Goal: Transaction & Acquisition: Purchase product/service

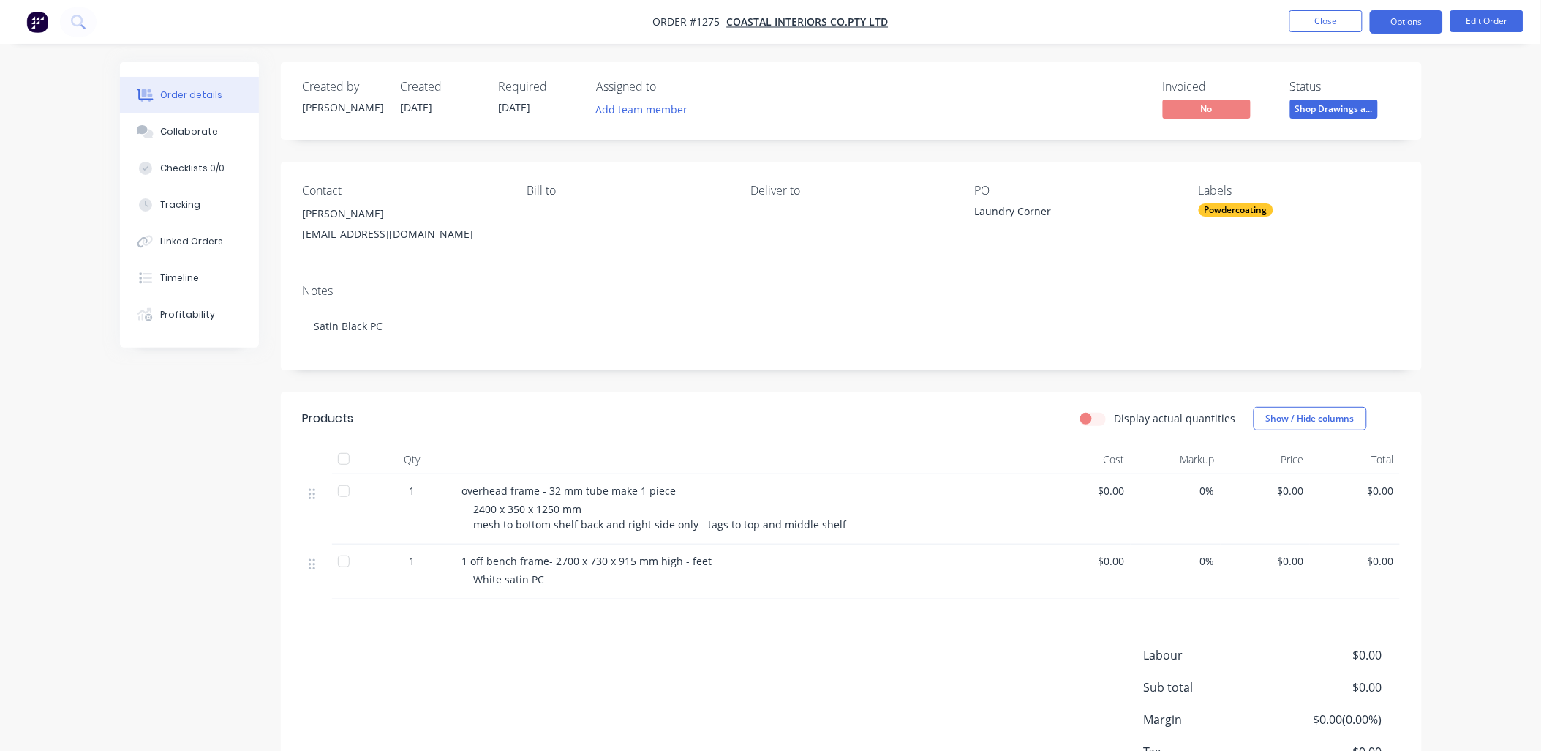
click at [1406, 24] on button "Options" at bounding box center [1406, 21] width 73 height 23
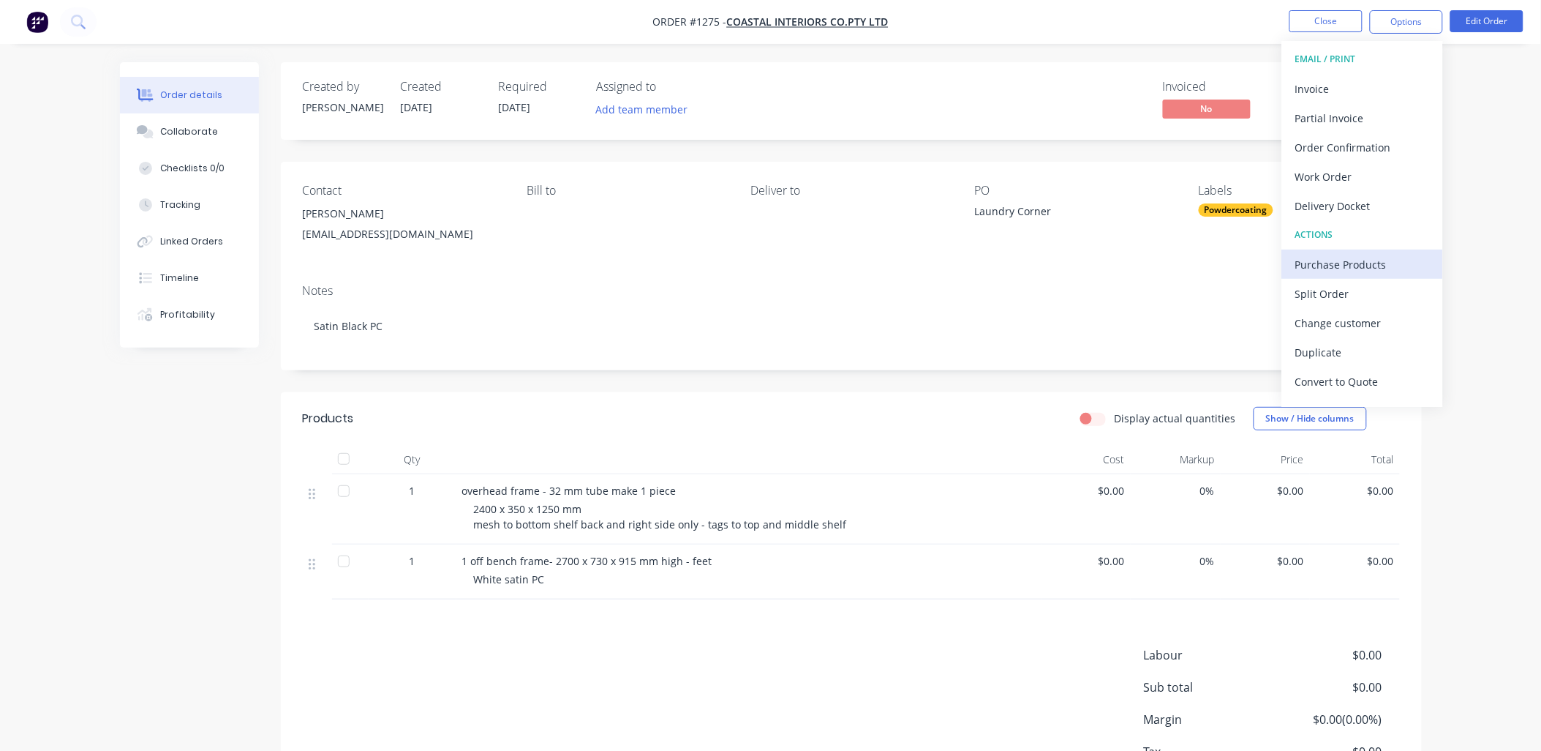
click at [1342, 264] on div "Purchase Products" at bounding box center [1362, 264] width 135 height 21
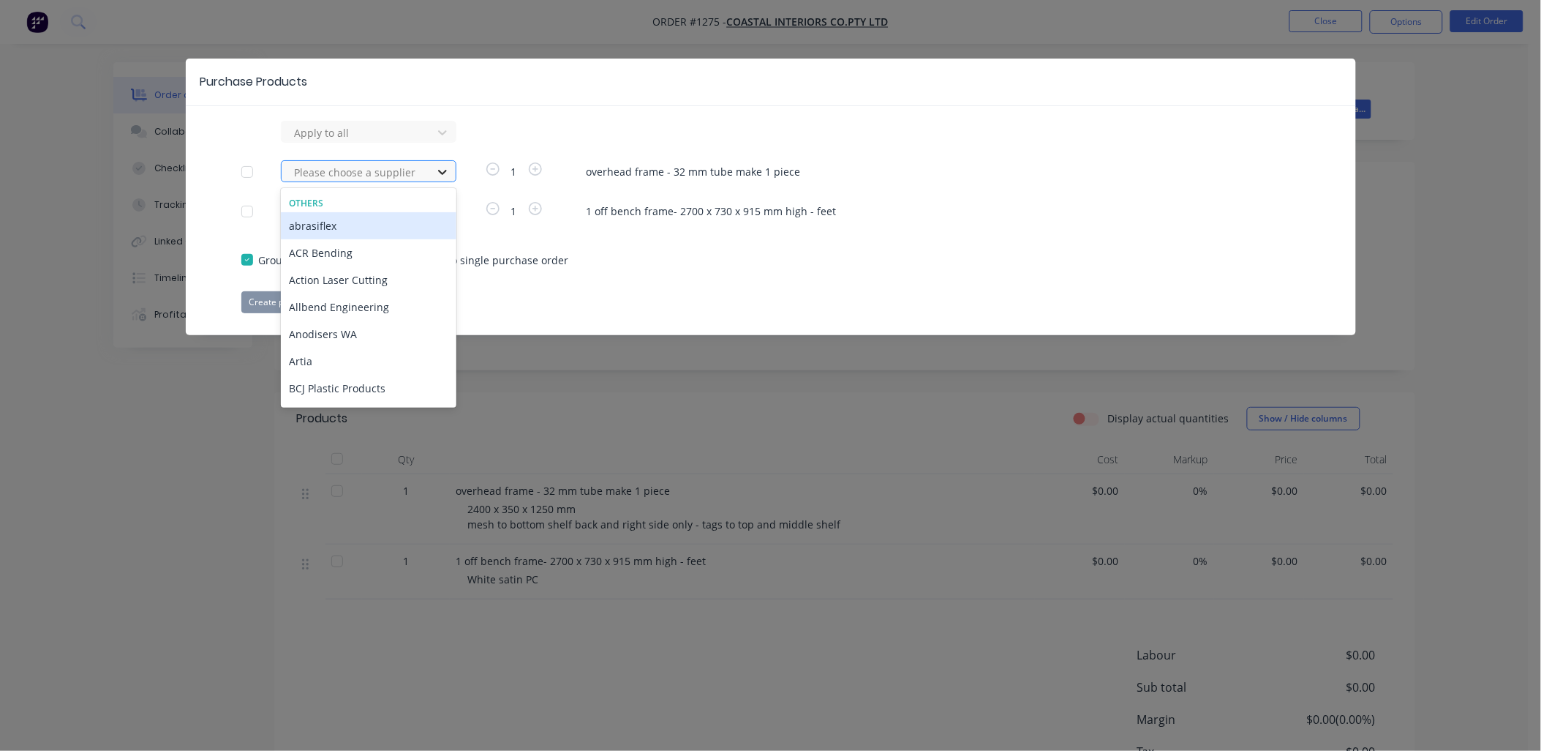
click at [440, 170] on icon at bounding box center [442, 172] width 15 height 15
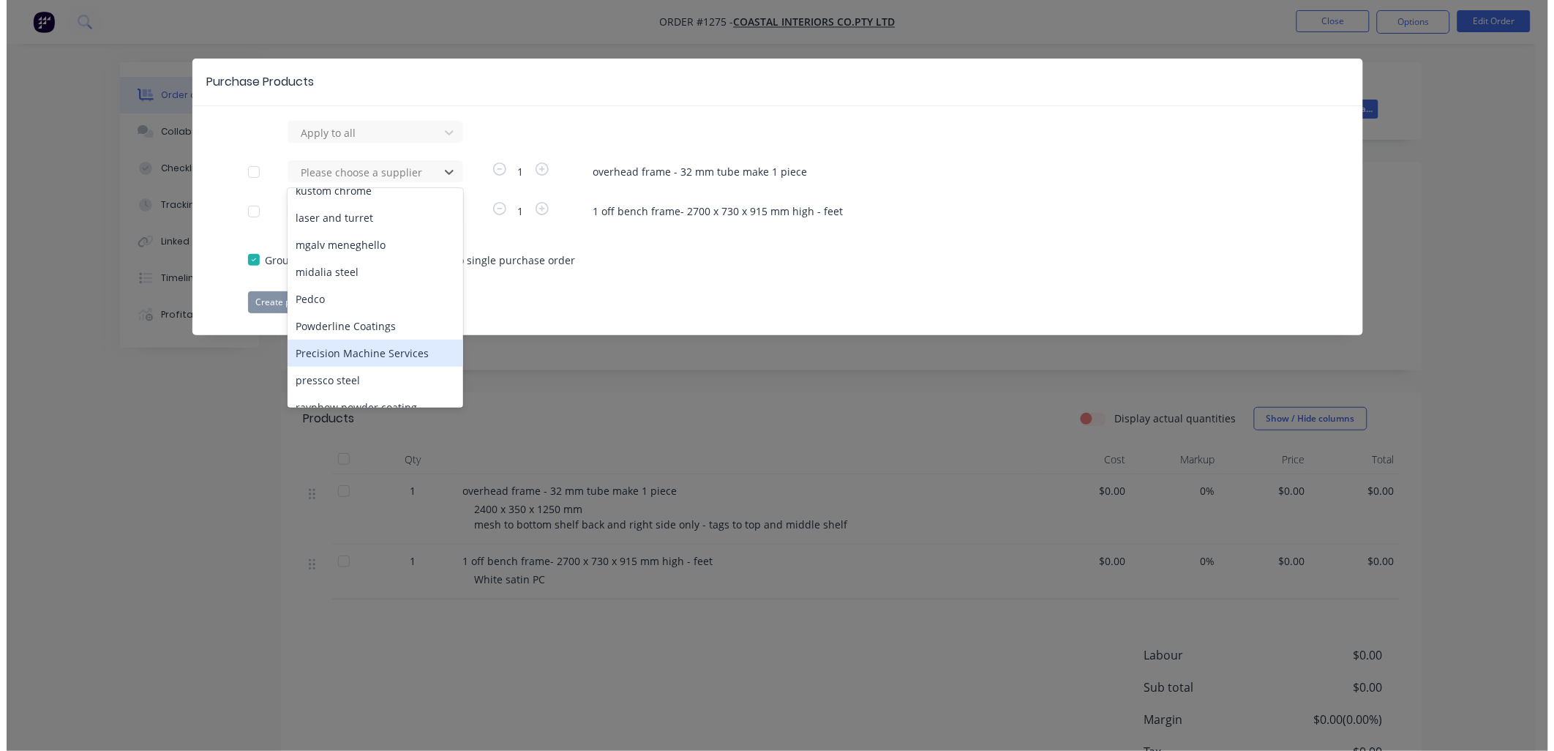
scroll to position [568, 0]
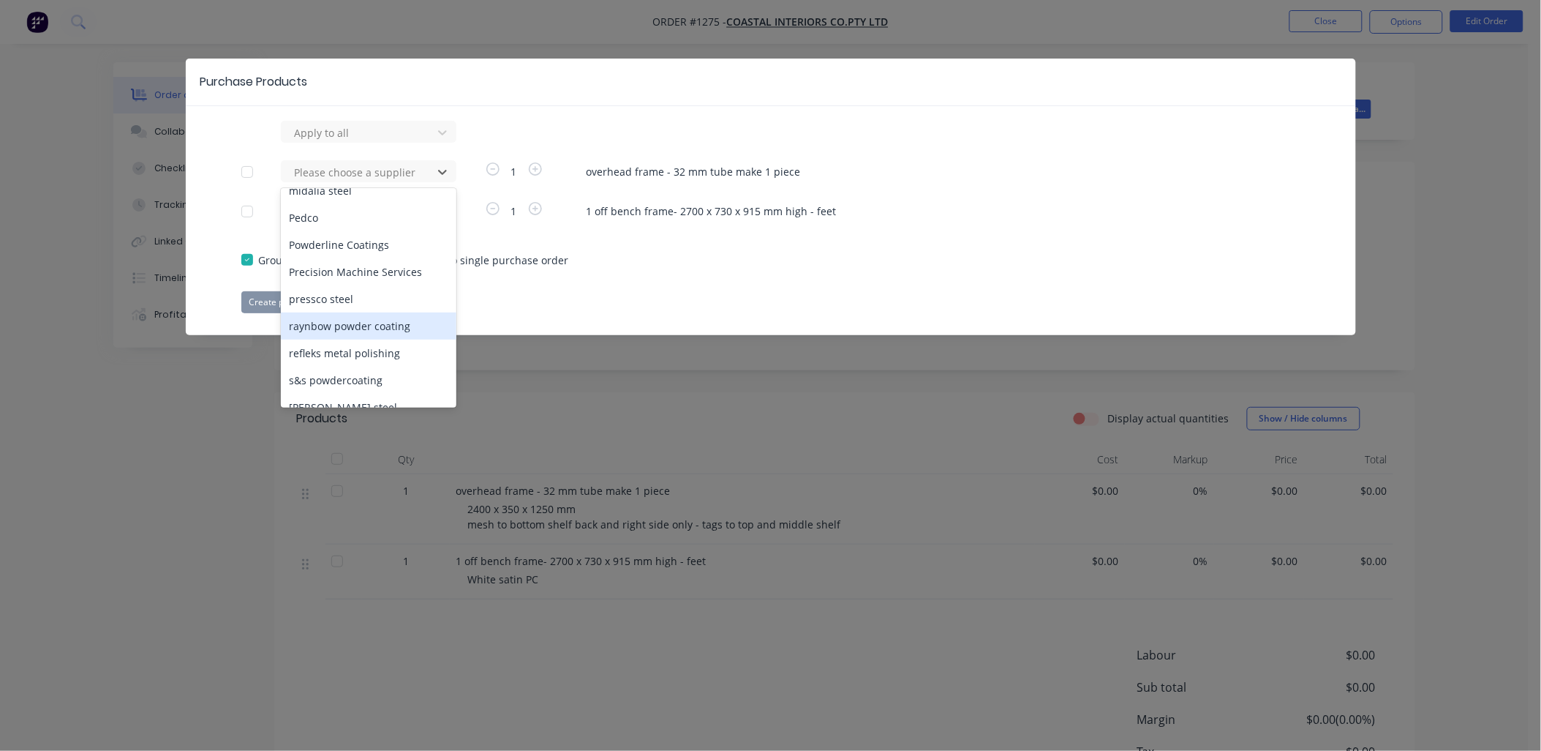
click at [378, 312] on div "raynbow powder coating" at bounding box center [369, 325] width 176 height 27
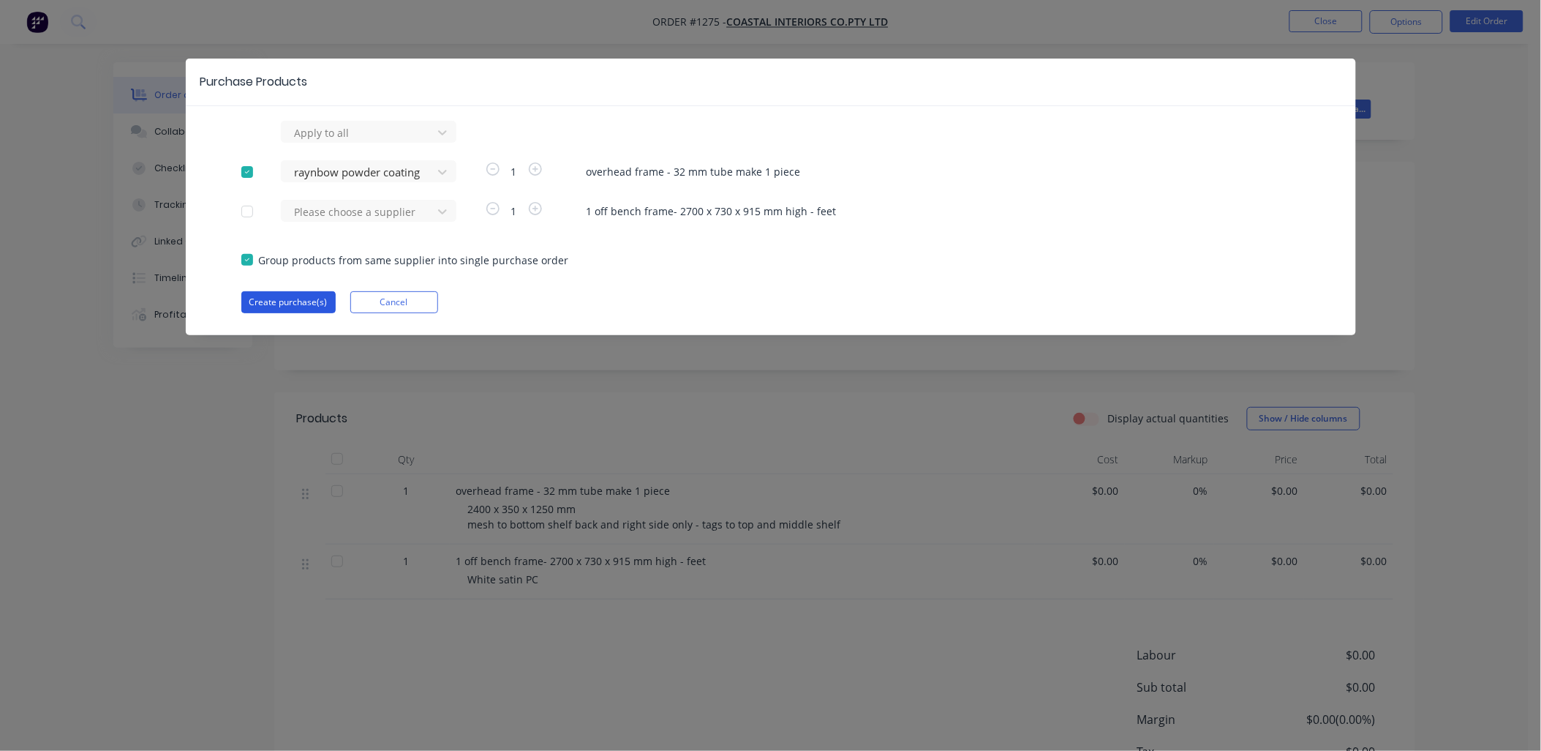
click at [291, 305] on button "Create purchase(s)" at bounding box center [288, 302] width 94 height 22
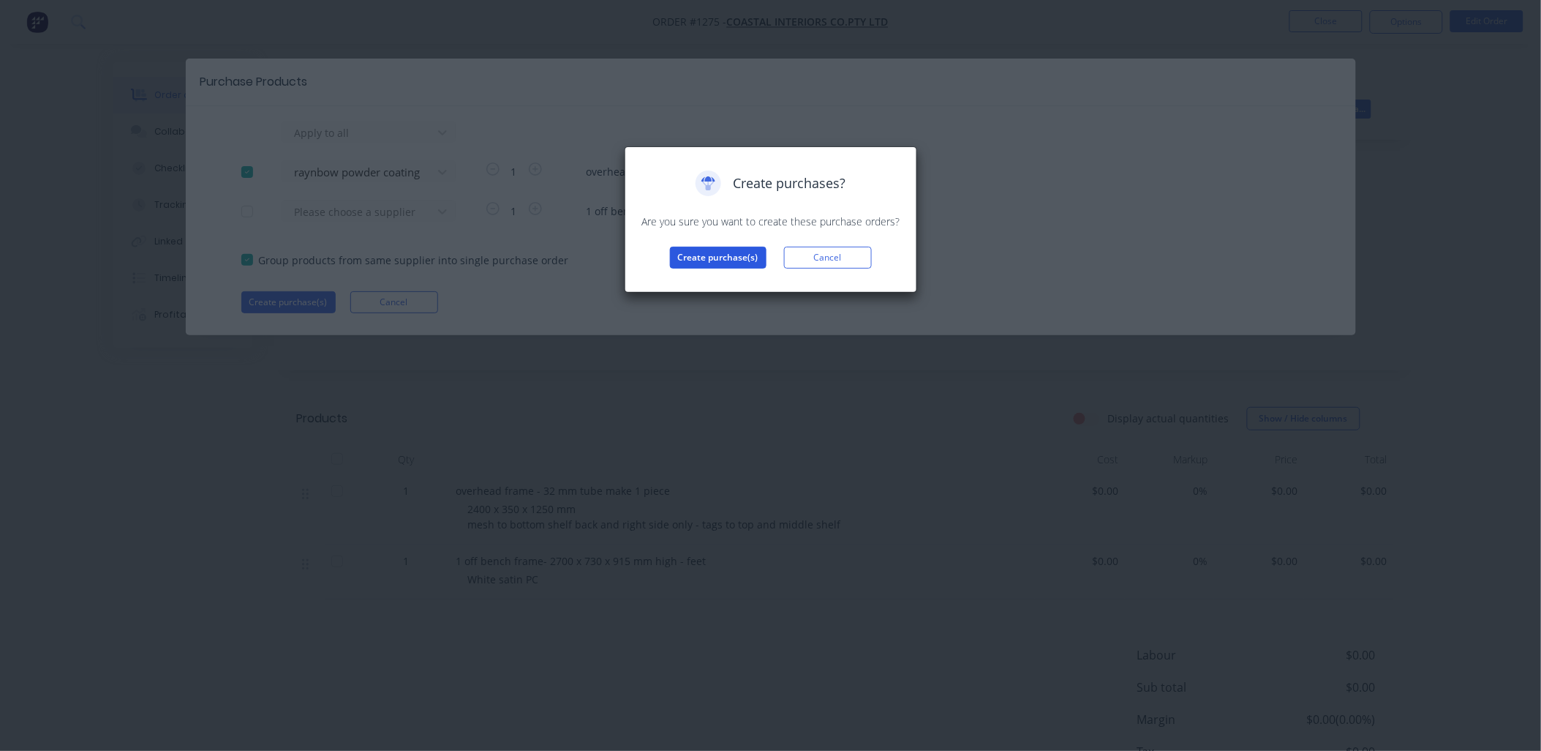
click at [704, 257] on button "Create purchase(s)" at bounding box center [718, 258] width 97 height 22
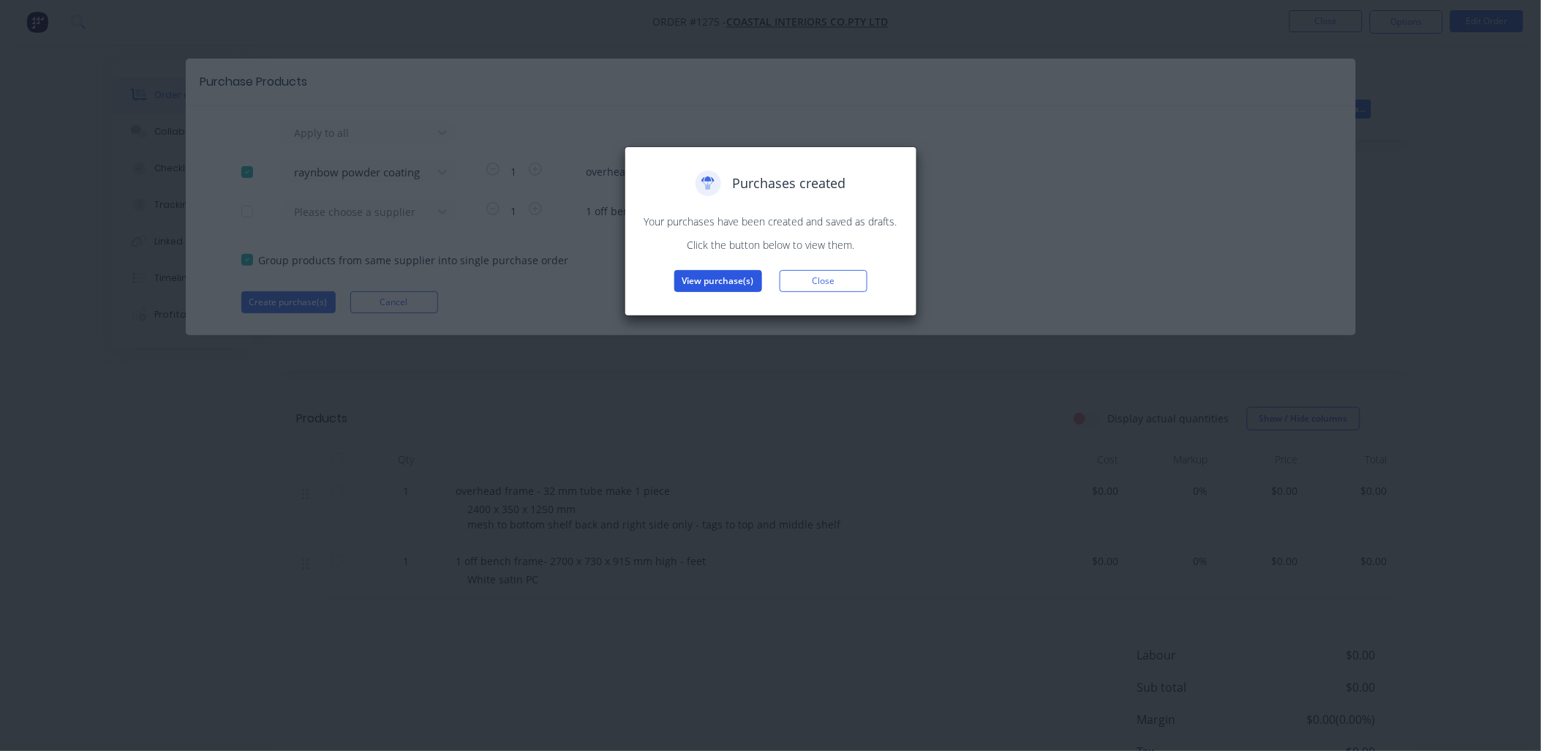
click at [698, 274] on button "View purchase(s)" at bounding box center [718, 281] width 88 height 22
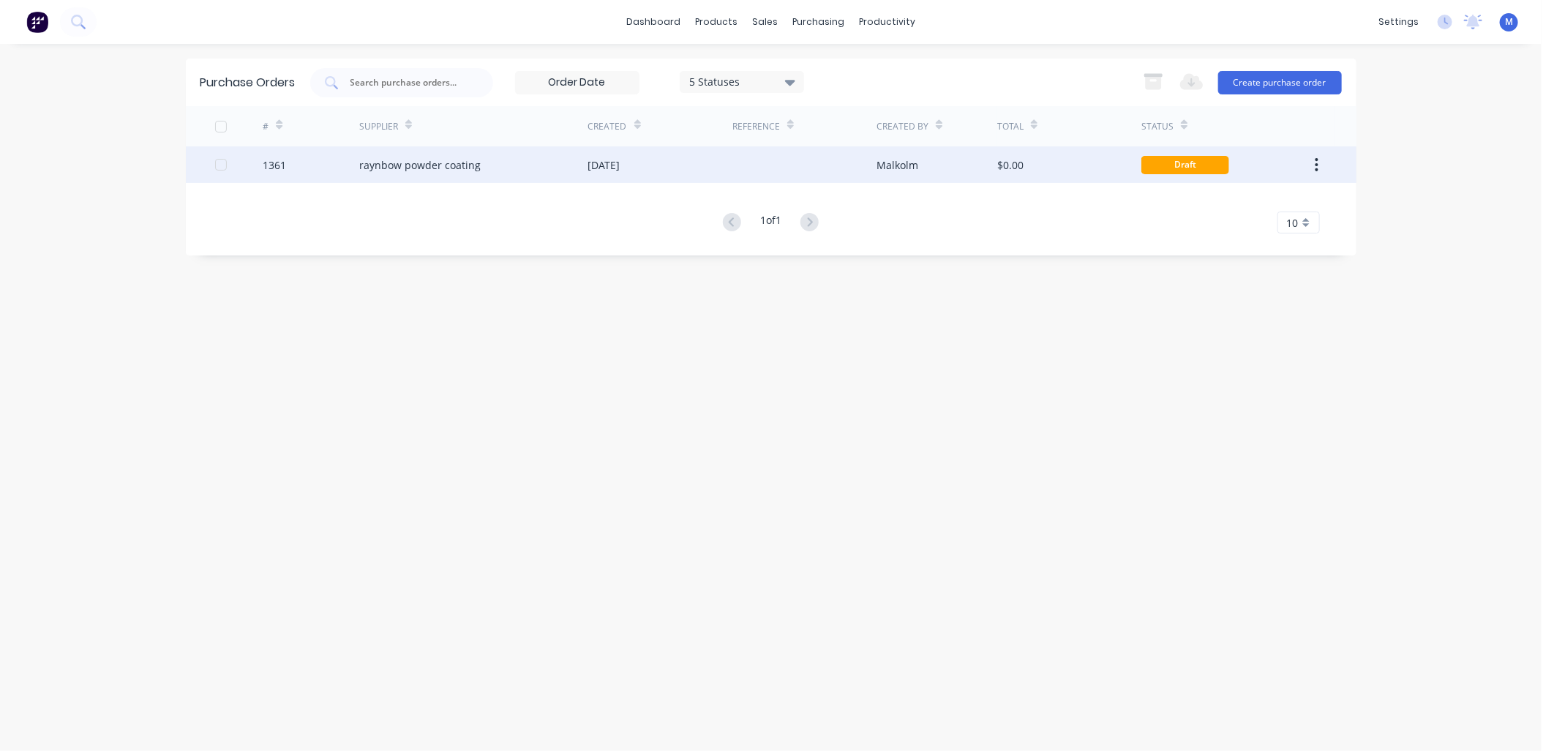
click at [476, 157] on div "raynbow powder coating" at bounding box center [419, 164] width 121 height 15
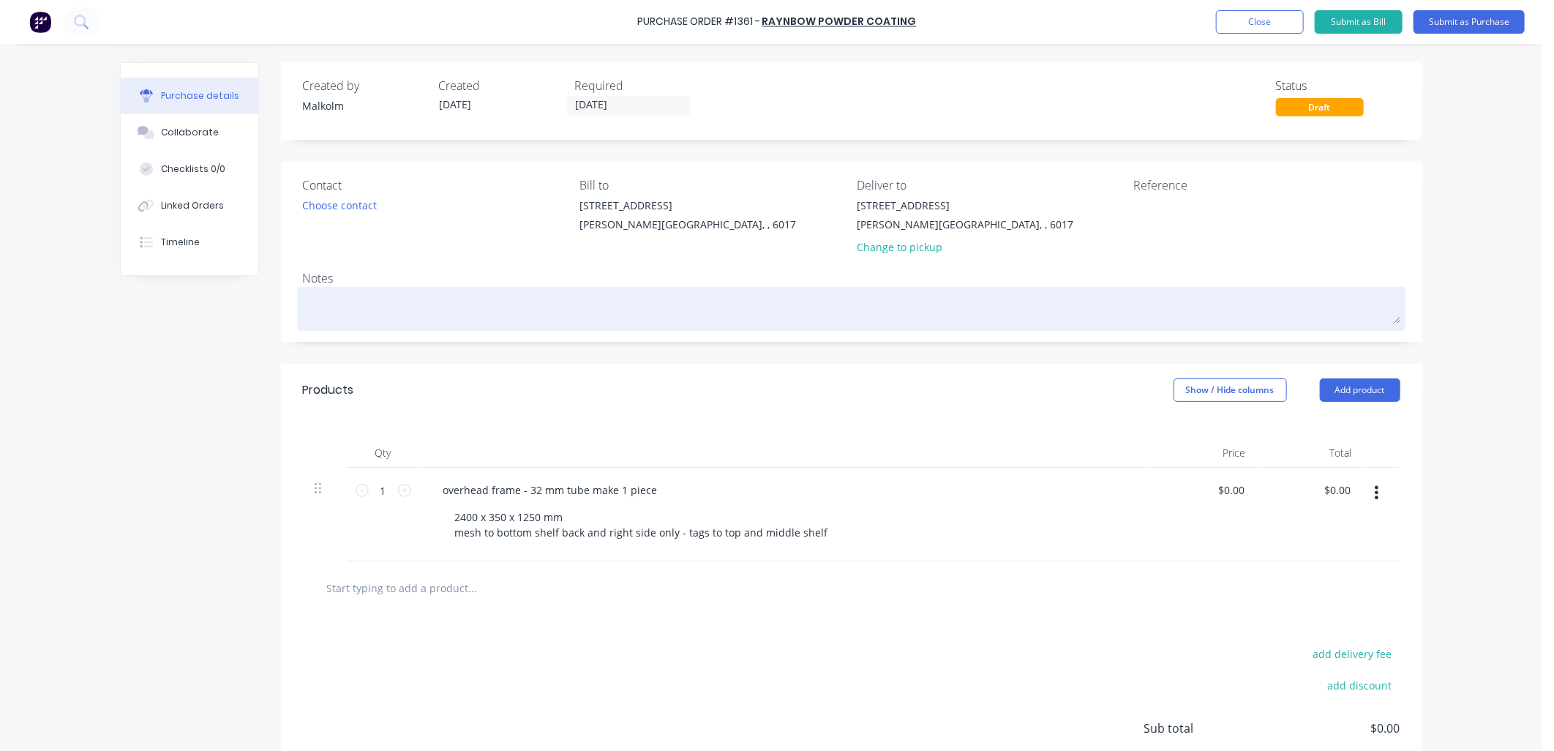
click at [385, 296] on textarea at bounding box center [851, 306] width 1097 height 33
type textarea "x"
type textarea "P"
type textarea "x"
type textarea "PC"
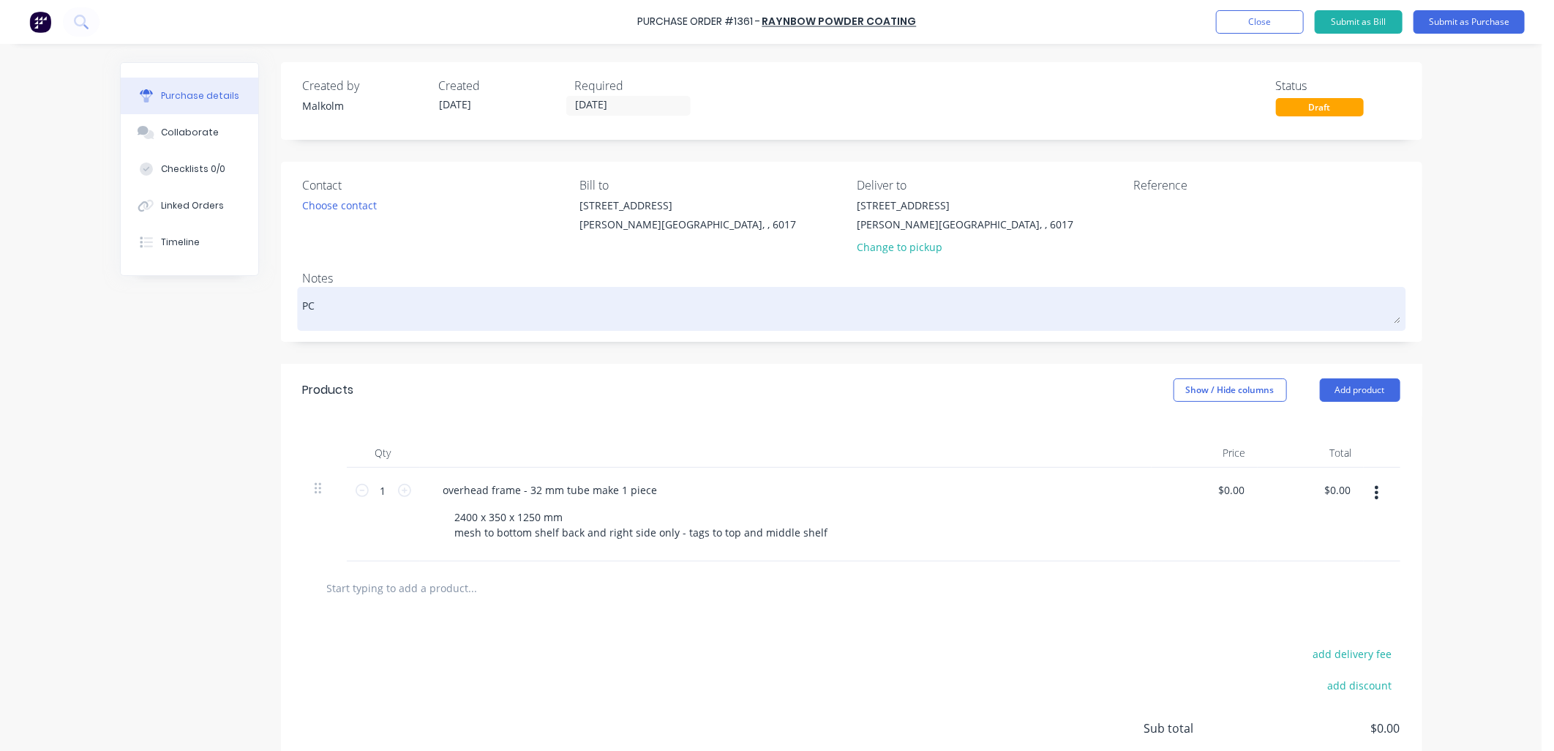
type textarea "x"
type textarea "PC"
type textarea "x"
type textarea "PC S"
type textarea "x"
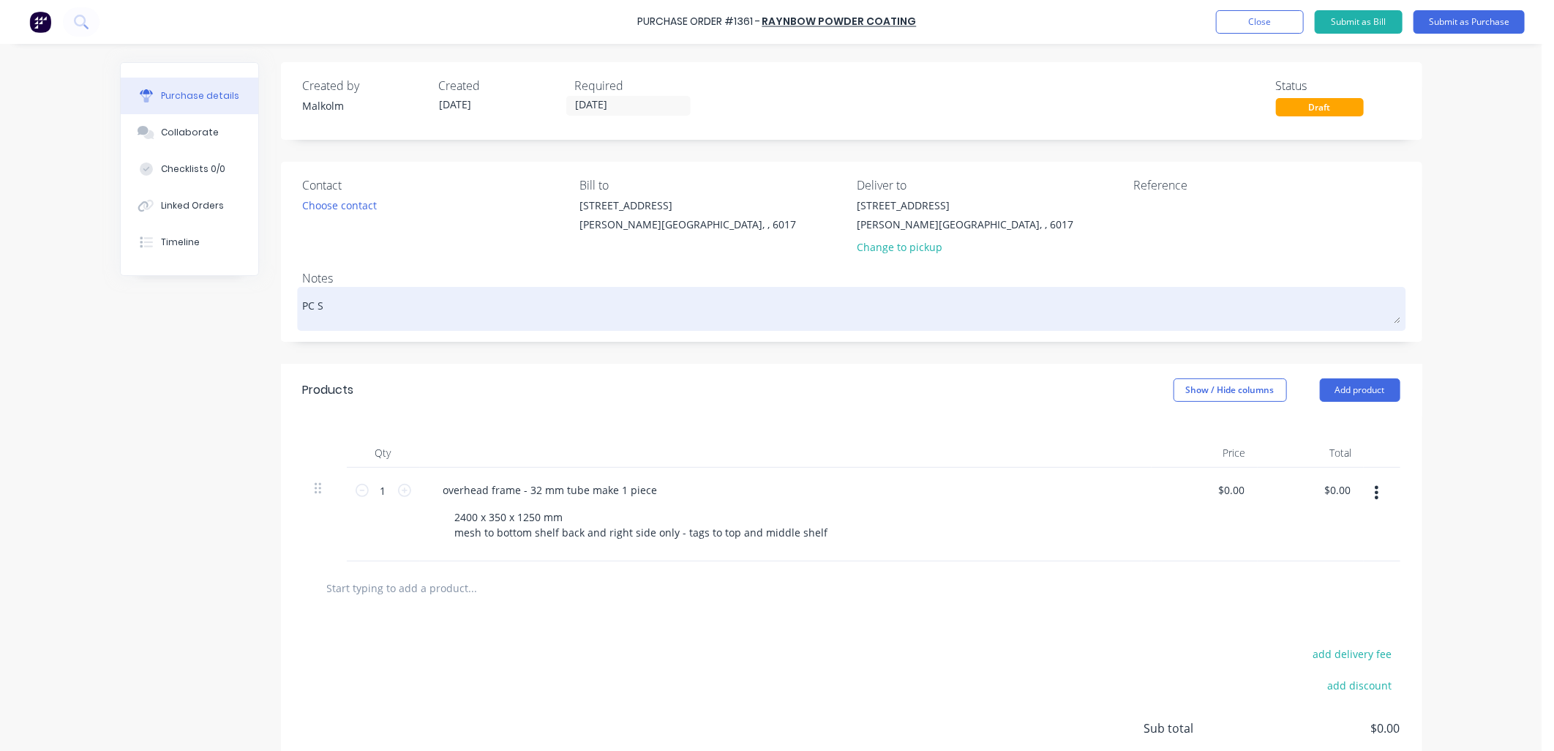
type textarea "PC [PERSON_NAME]"
type textarea "x"
type textarea "PC Sat"
type textarea "x"
type textarea "PC [PERSON_NAME]"
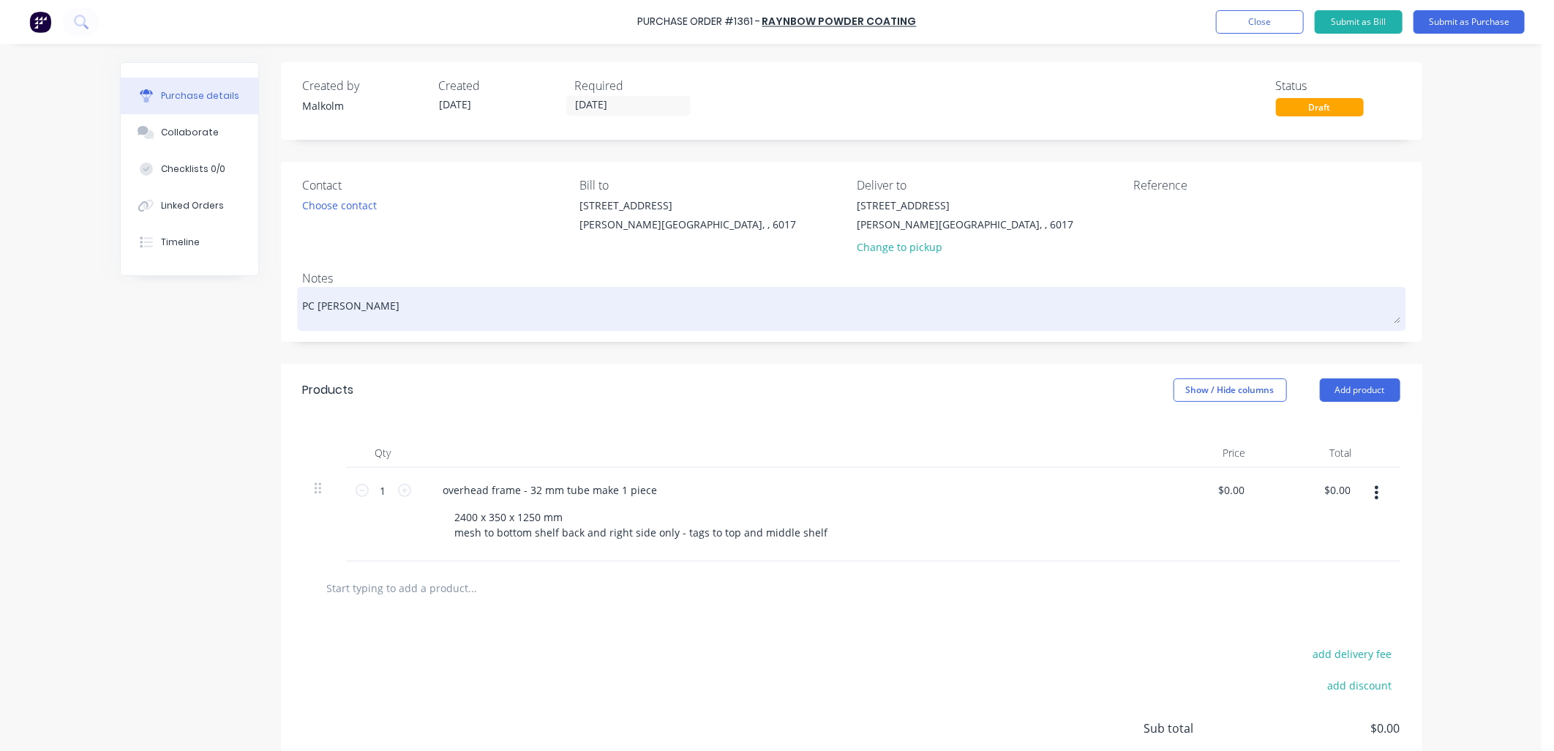
type textarea "x"
type textarea "PC [PERSON_NAME]"
type textarea "x"
type textarea "PC [PERSON_NAME]"
type textarea "x"
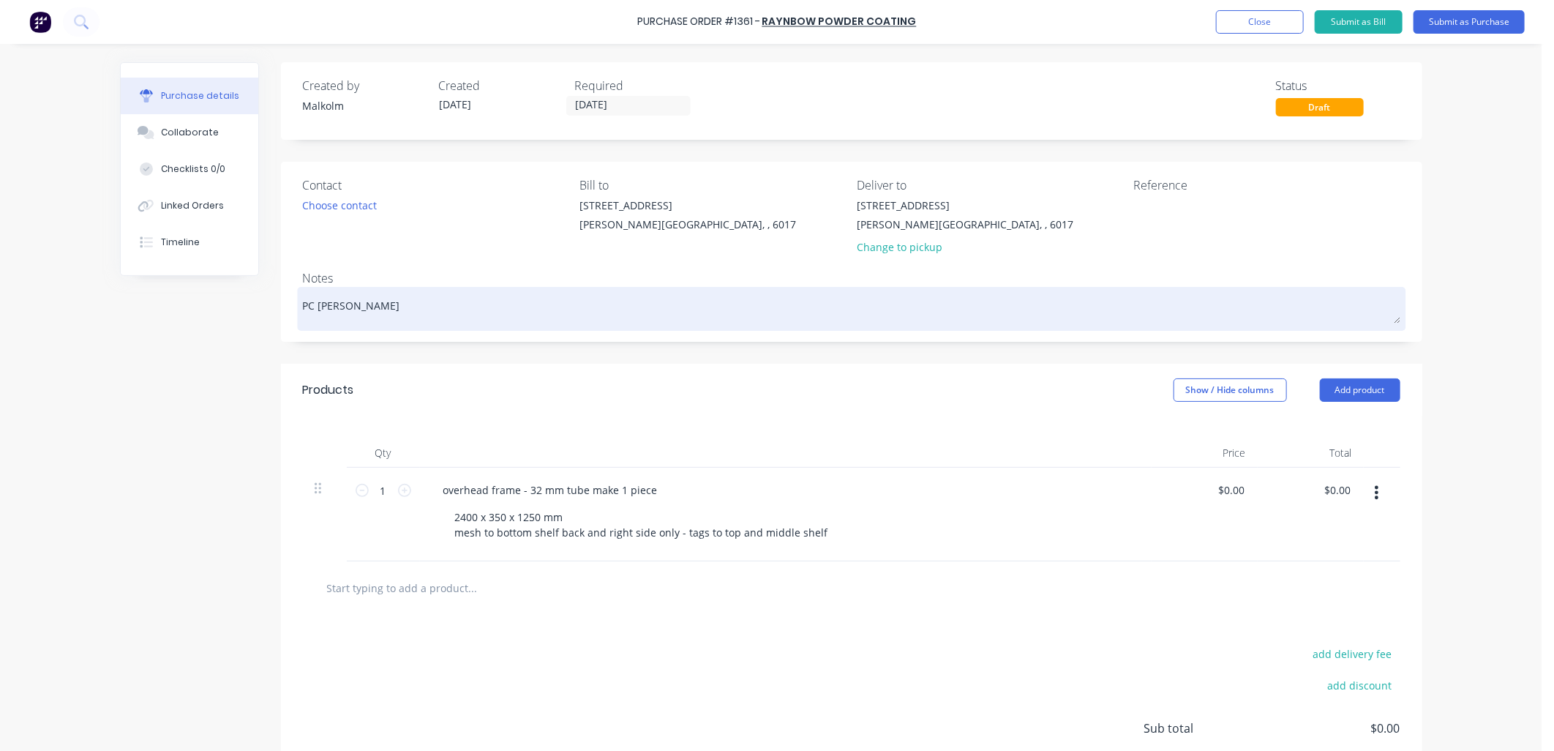
type textarea "PC [PERSON_NAME]"
type textarea "x"
type textarea "PC [PERSON_NAME]"
type textarea "x"
type textarea "PC [PERSON_NAME]"
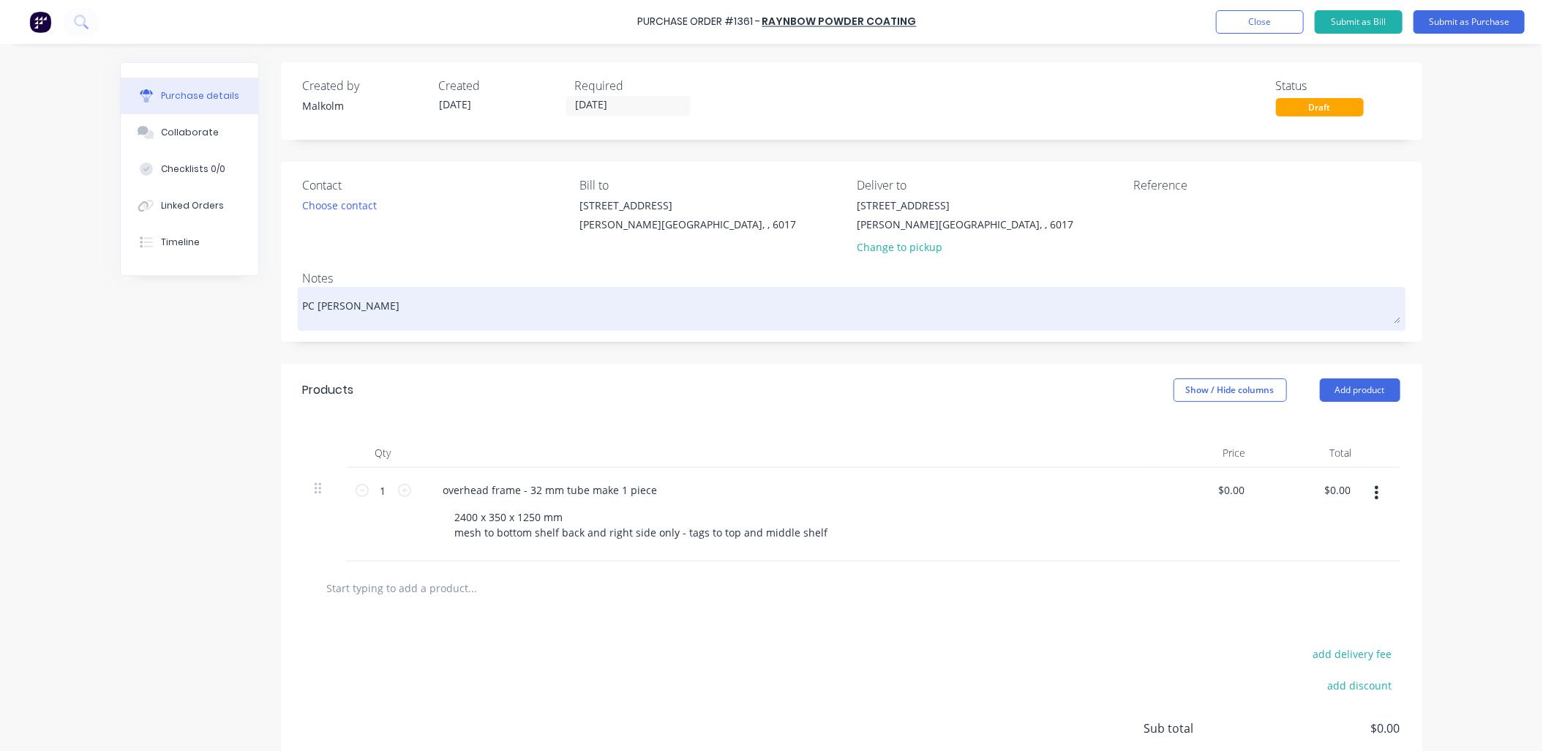
type textarea "x"
type textarea "PC [PERSON_NAME]"
type textarea "x"
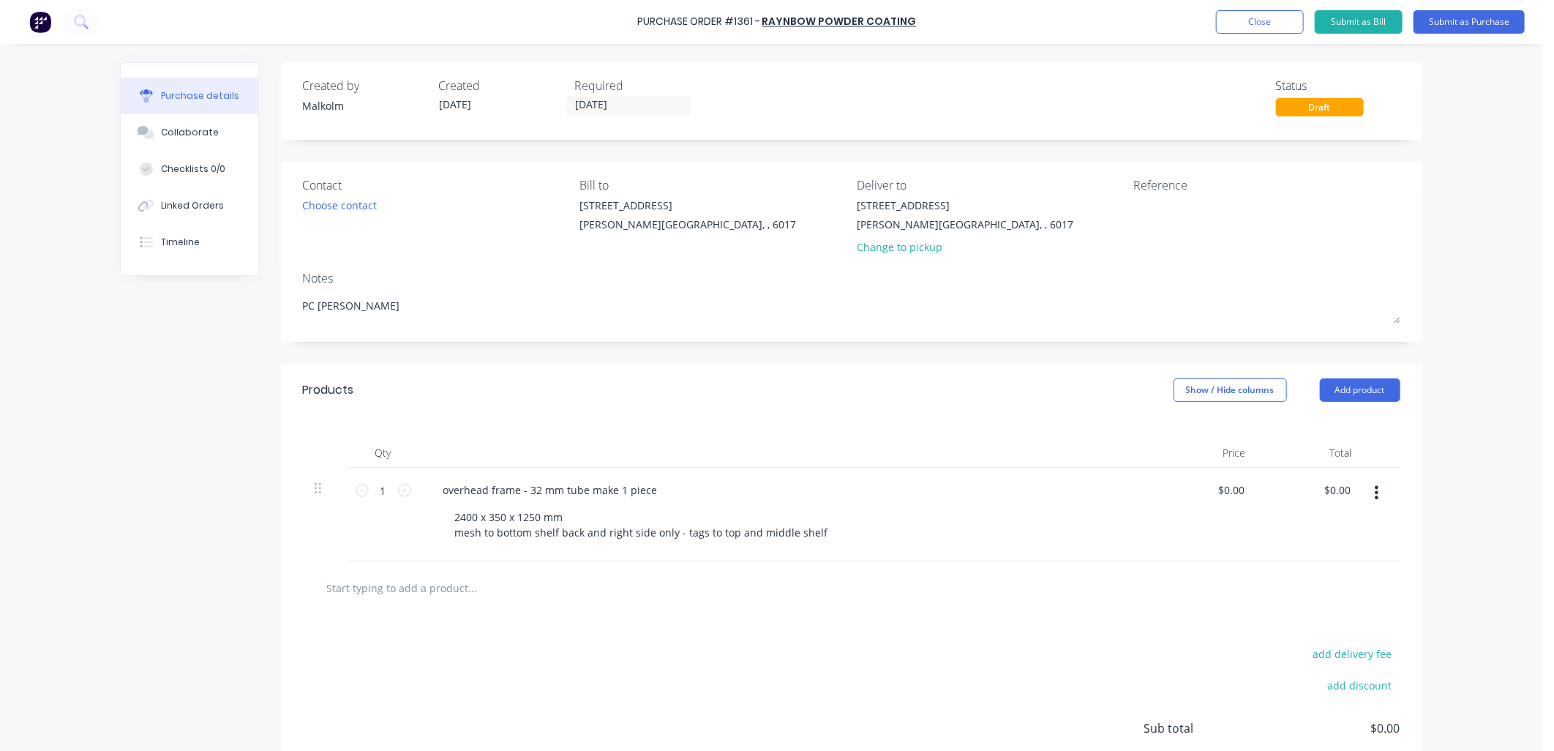
type textarea "PC [PERSON_NAME]"
type textarea "x"
type textarea "PC [PERSON_NAME]"
click at [423, 274] on div "Notes" at bounding box center [851, 278] width 1097 height 18
type textarea "x"
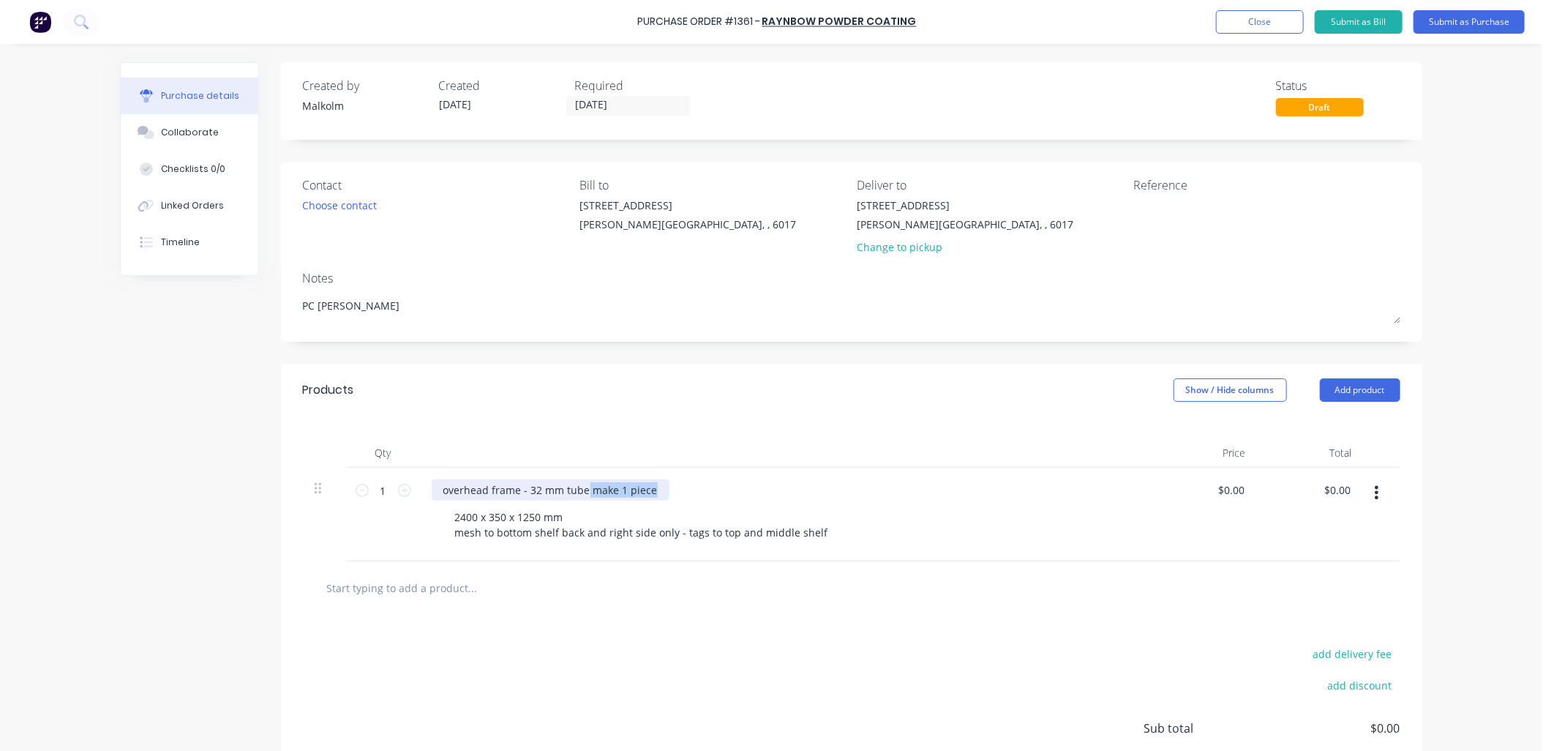
drag, startPoint x: 579, startPoint y: 491, endPoint x: 652, endPoint y: 494, distance: 73.9
click at [652, 492] on div "overhead frame - 32 mm tube make 1 piece" at bounding box center [551, 489] width 238 height 21
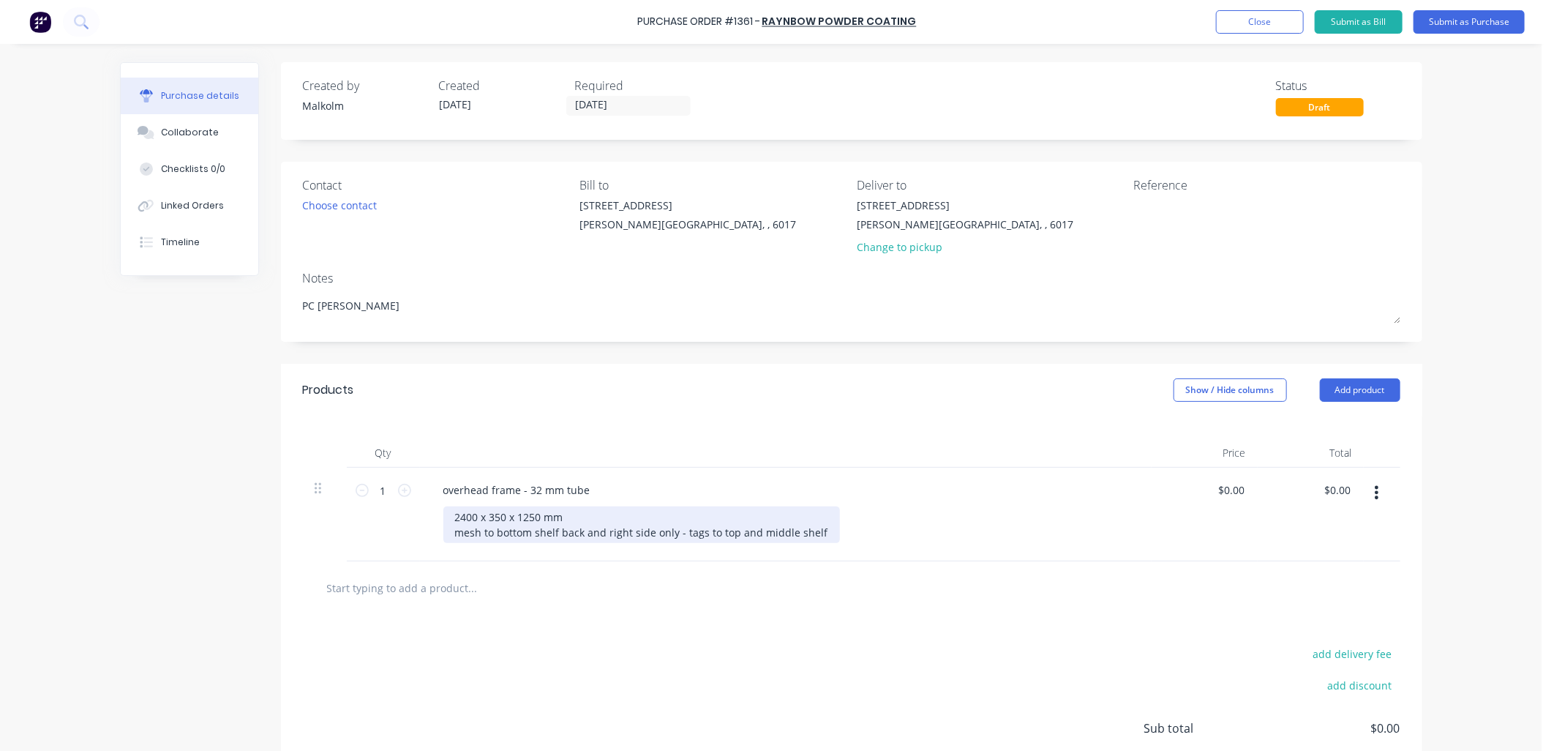
type textarea "x"
drag, startPoint x: 448, startPoint y: 532, endPoint x: 827, endPoint y: 541, distance: 378.3
click at [827, 541] on div "2400 x 350 x 1250 mm mesh to bottom shelf back and right side only - tags to to…" at bounding box center [791, 524] width 696 height 37
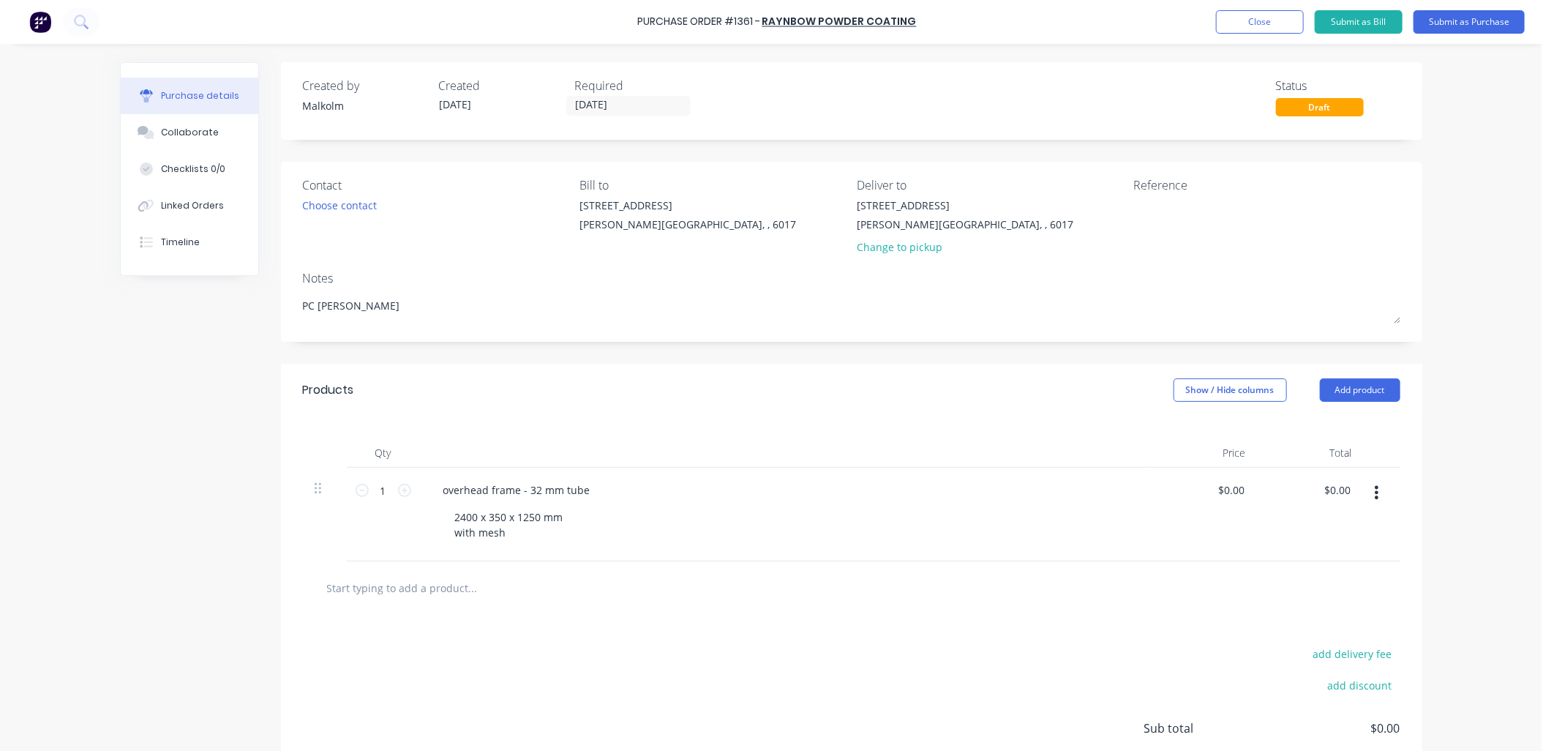
type textarea "x"
click at [768, 559] on div "overhead frame - 32 mm tube 2400 x 350 x 1250 mm with mesh" at bounding box center [785, 514] width 731 height 94
click at [1149, 208] on textarea at bounding box center [1225, 214] width 183 height 33
type textarea "#1275 - Coastal"
type textarea "x"
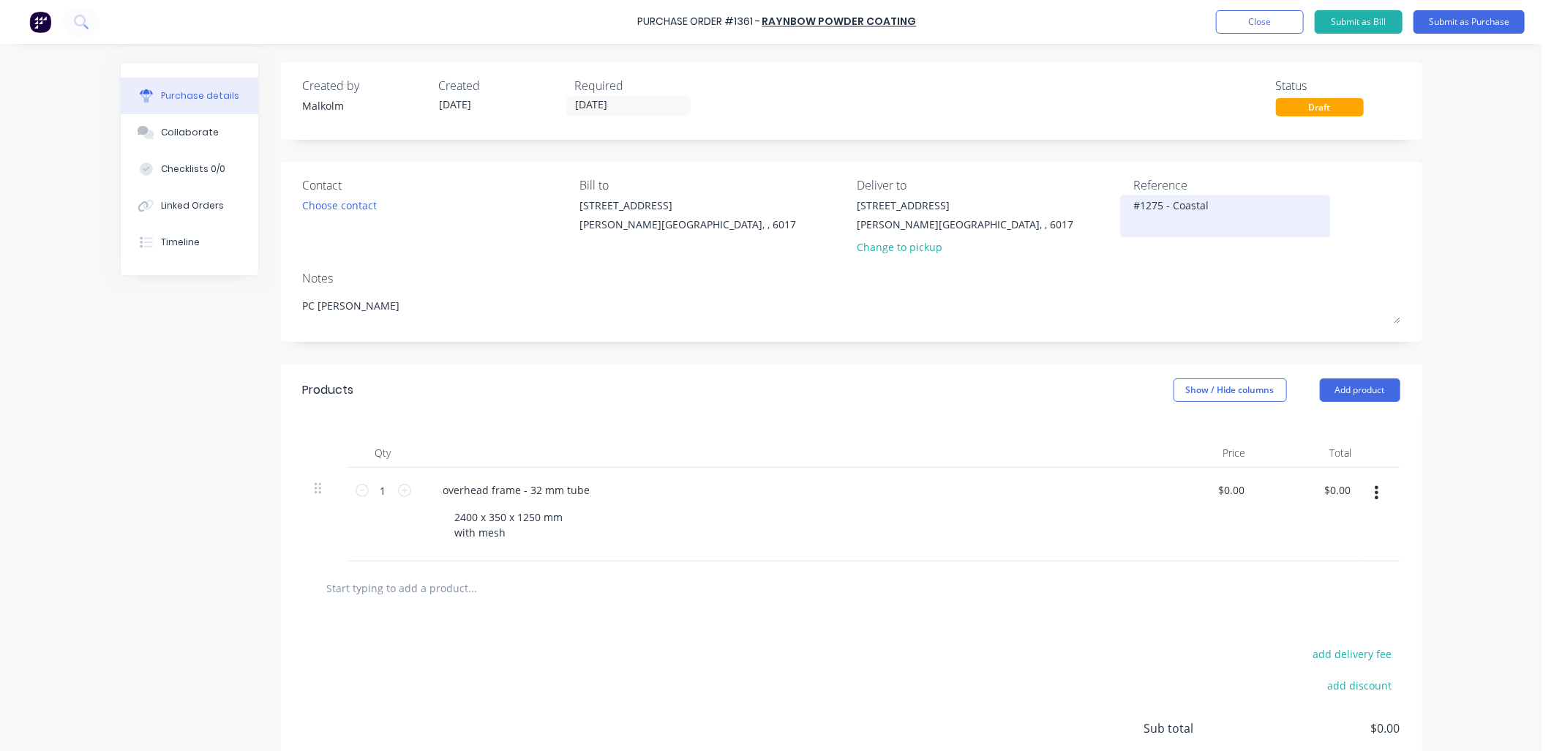
type textarea "#1275 - Coastal C"
type textarea "x"
type textarea "#1275 - Coastal CI"
type textarea "x"
type textarea "#1275 - Coastal CIC"
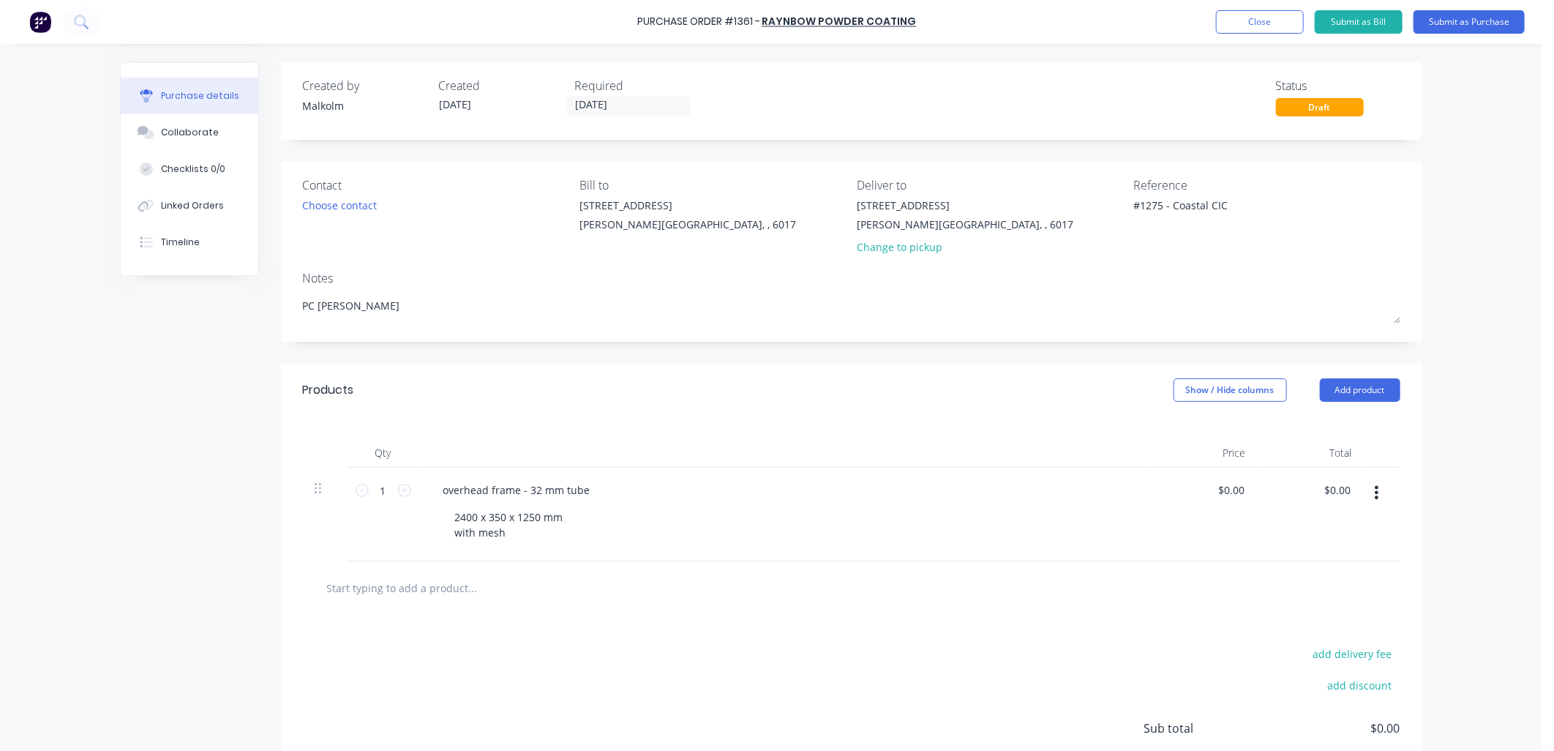
type textarea "x"
type textarea "#1275 - Coastal CIC"
click at [1173, 256] on div "Reference #1275 - Coastal CIC" at bounding box center [1267, 219] width 266 height 86
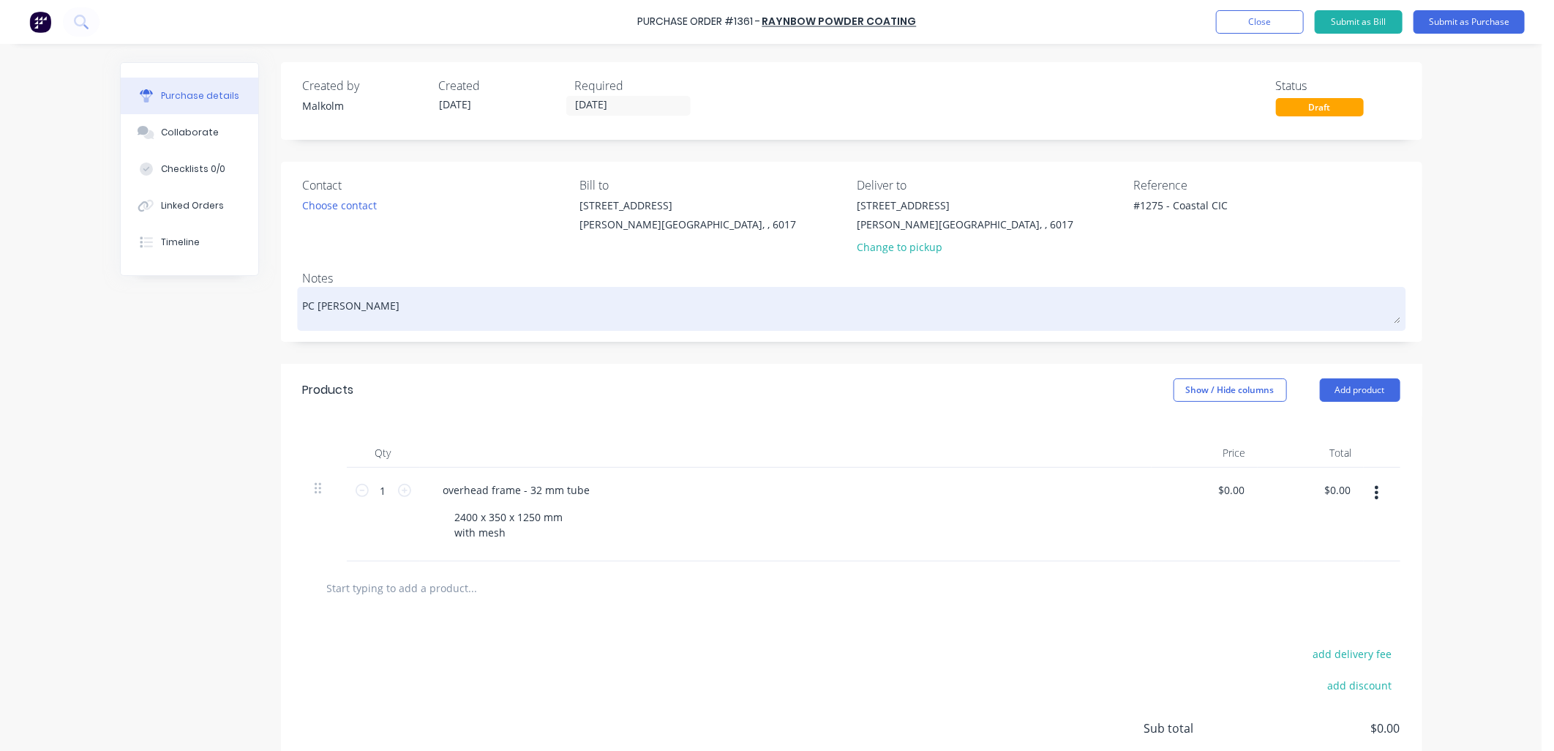
click at [347, 316] on textarea "PC [PERSON_NAME]" at bounding box center [851, 306] width 1097 height 33
click at [385, 308] on textarea "PC [PERSON_NAME]" at bounding box center [851, 306] width 1097 height 33
type textarea "x"
type textarea "PC [PERSON_NAME]"
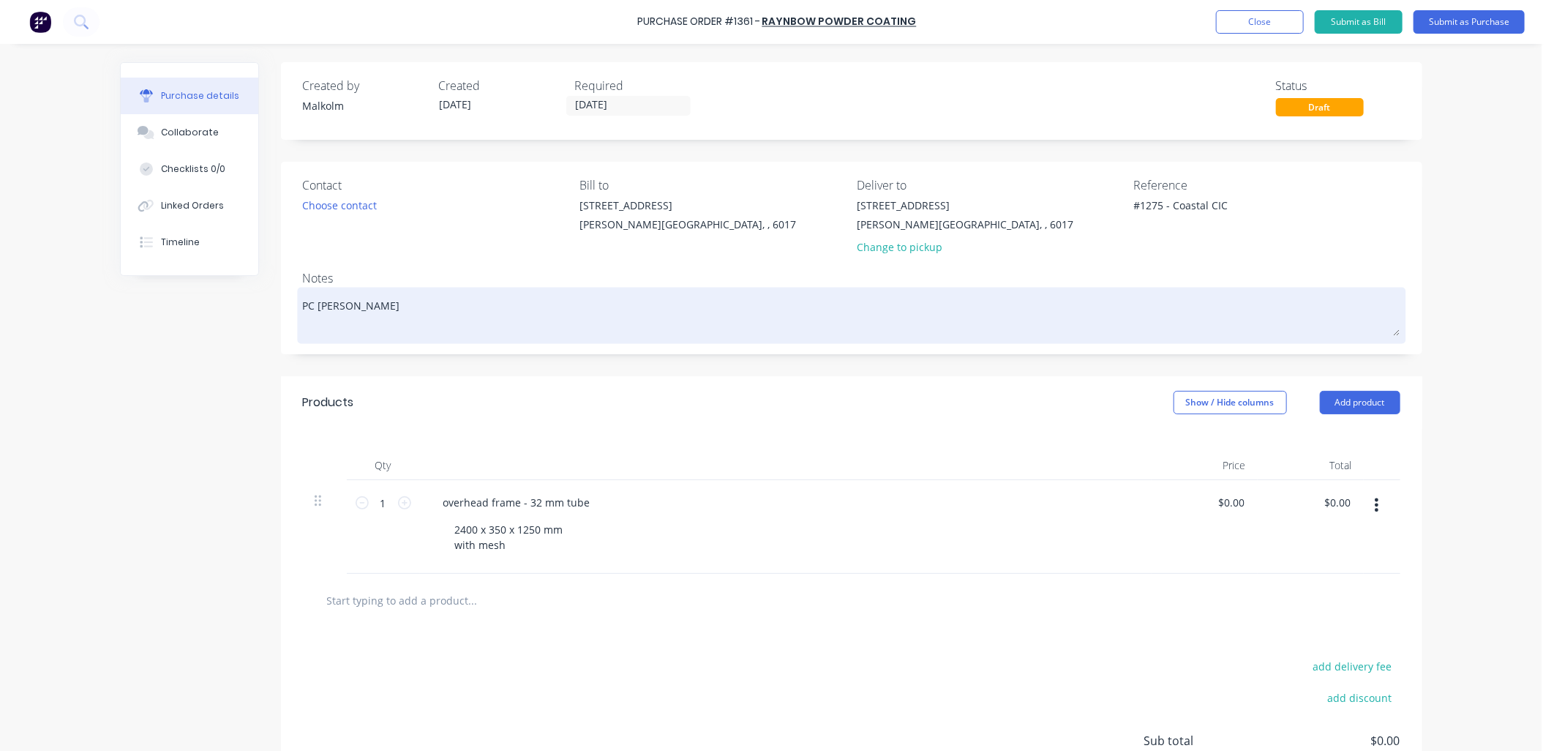
type textarea "x"
type textarea "PC Satin Black 1"
type textarea "x"
type textarea "PC [PERSON_NAME] Black 13"
type textarea "x"
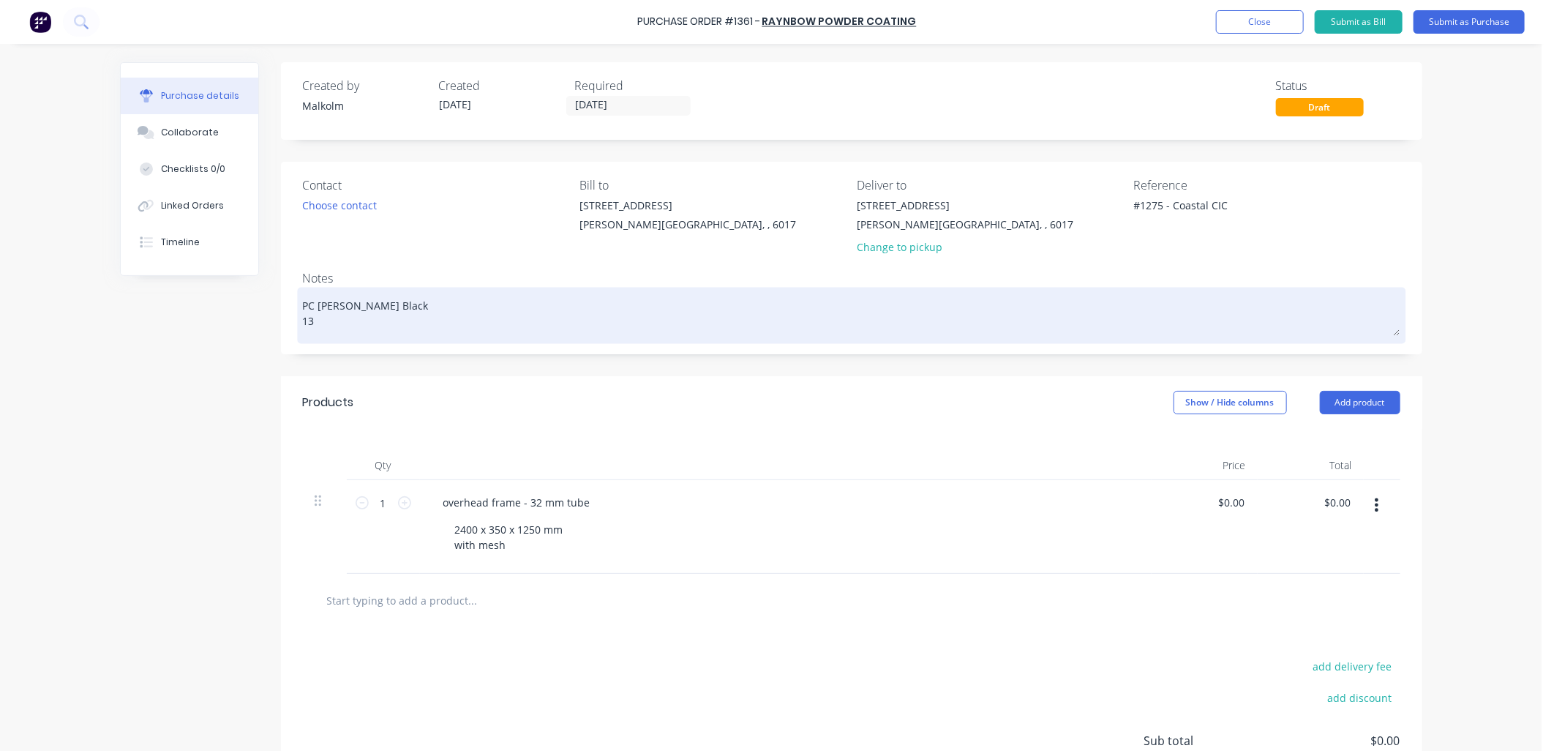
type textarea "PC [PERSON_NAME] Black 13."
type textarea "x"
type textarea "PC [PERSON_NAME] Black 13.8"
type textarea "x"
type textarea "PC [PERSON_NAME] Black 13.8L"
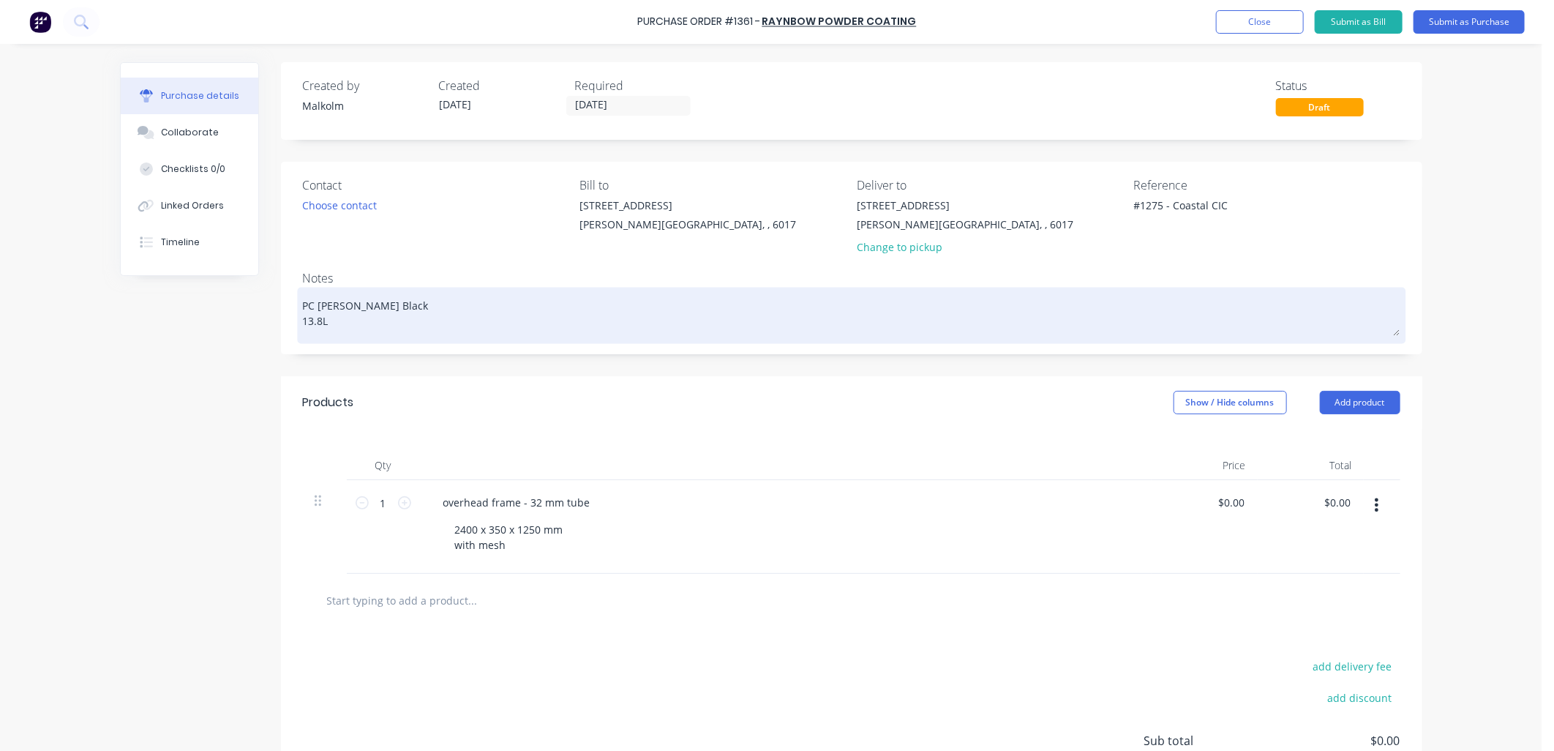
type textarea "x"
type textarea "PC [PERSON_NAME] Black 13.8L/"
type textarea "x"
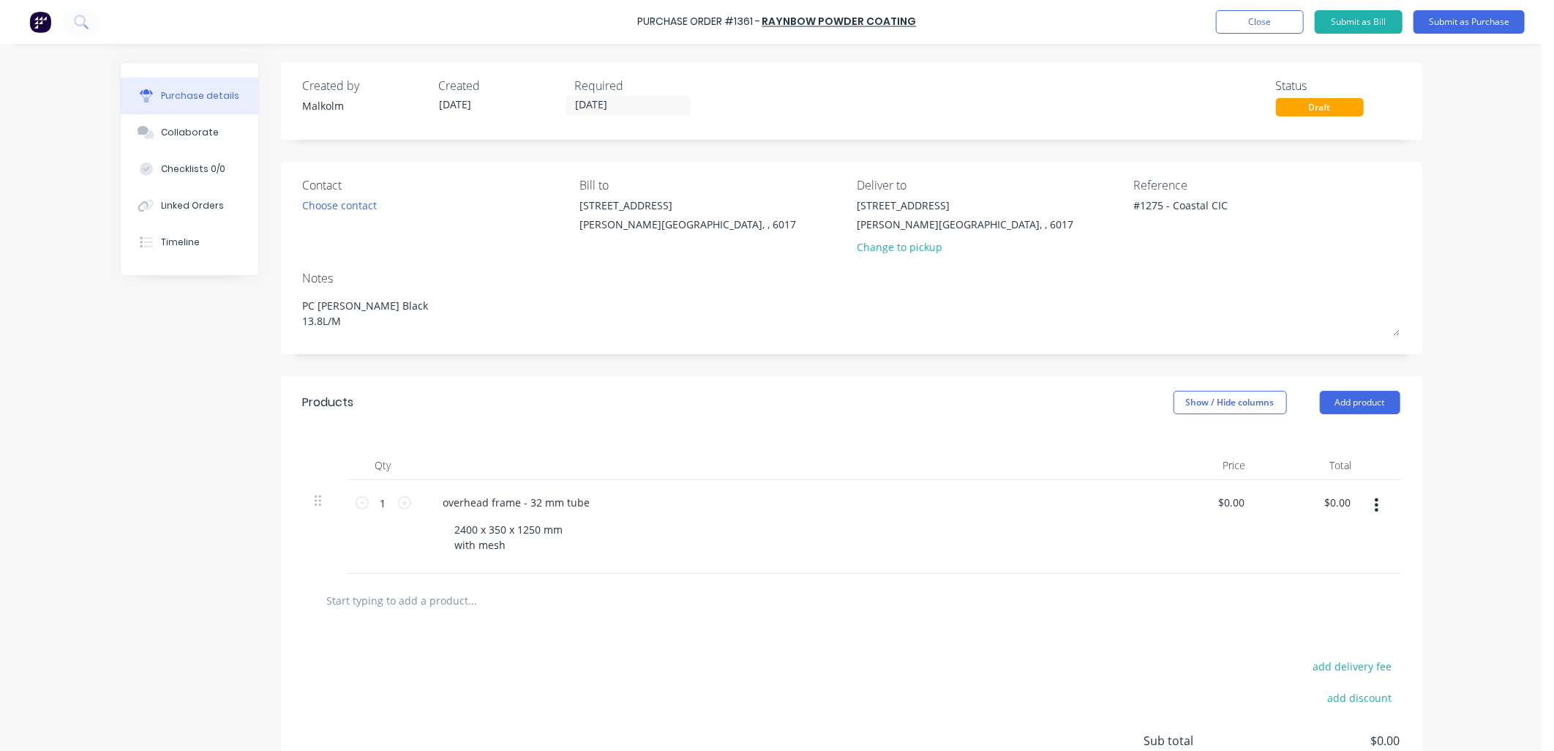
type textarea "PC [PERSON_NAME] Black 13.8L/M"
type textarea "x"
type textarea "PC [PERSON_NAME] Black 13.8L/M"
click at [407, 275] on div "Notes" at bounding box center [851, 278] width 1097 height 18
click at [1442, 22] on button "Submit as Purchase" at bounding box center [1468, 21] width 111 height 23
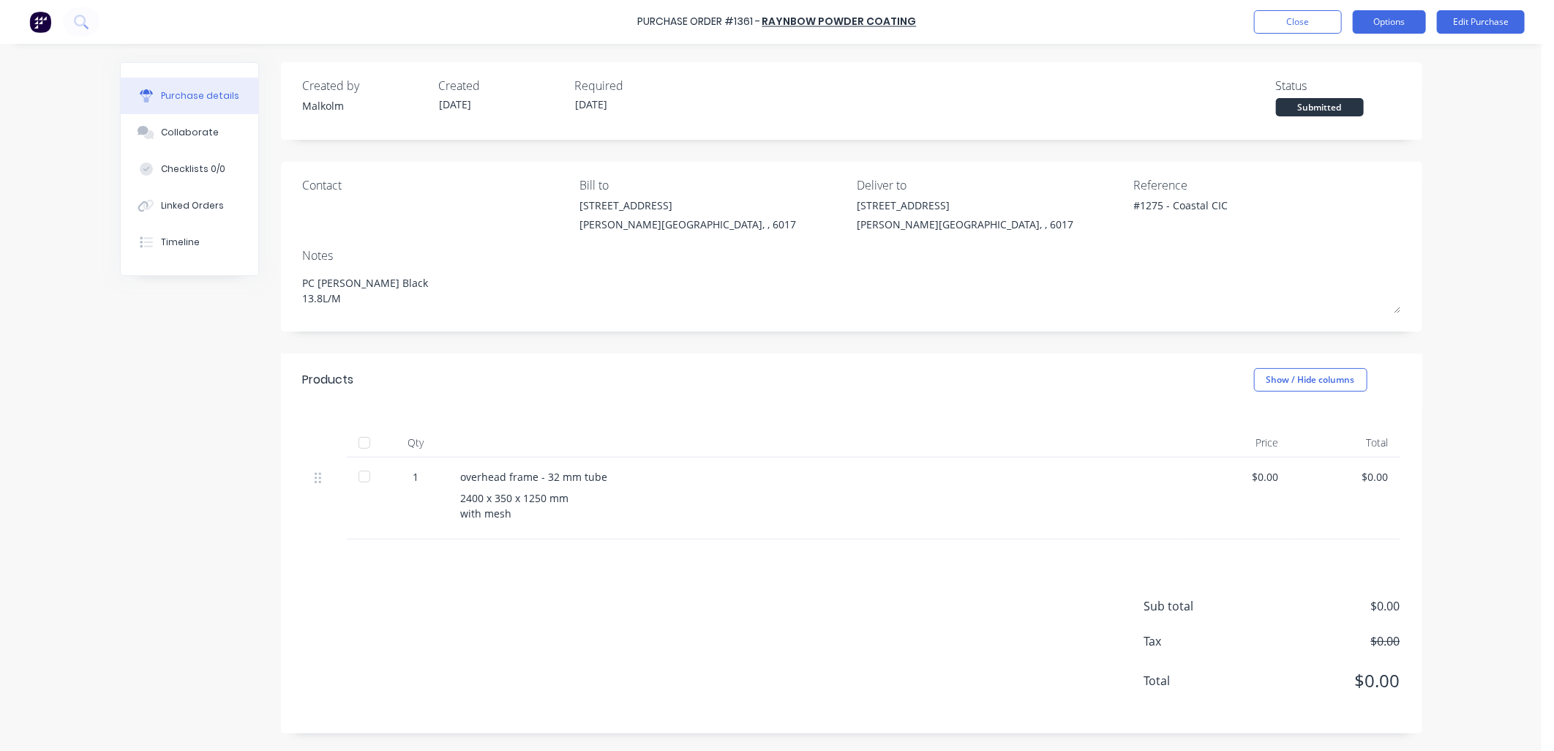
click at [1387, 26] on button "Options" at bounding box center [1389, 21] width 73 height 23
click at [1356, 60] on div "Print / Email" at bounding box center [1356, 59] width 113 height 21
click at [1328, 113] on div "Without pricing" at bounding box center [1356, 118] width 113 height 21
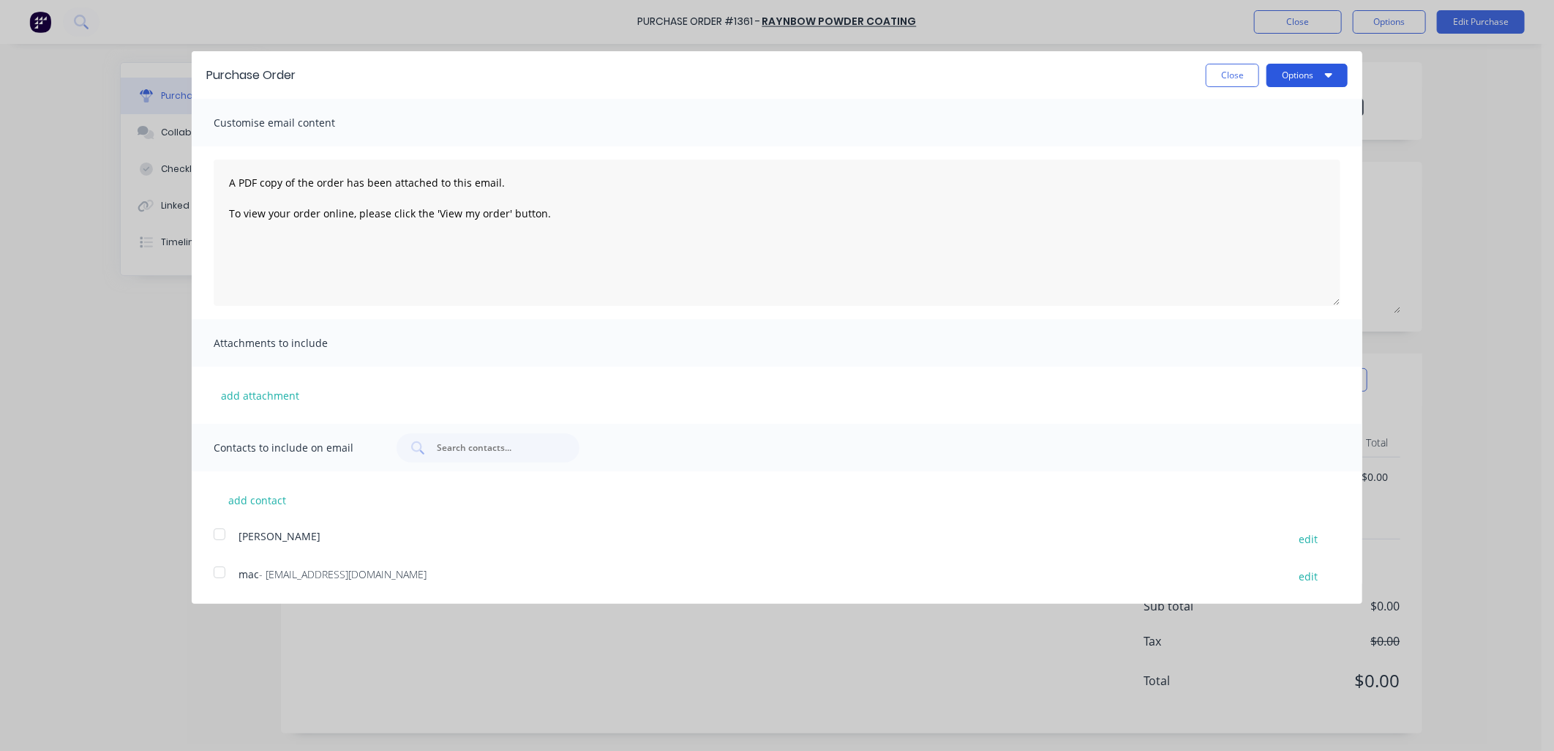
click at [1318, 79] on button "Options" at bounding box center [1306, 75] width 81 height 23
click at [1247, 106] on div "Print" at bounding box center [1278, 112] width 113 height 21
type textarea "x"
